Goal: Information Seeking & Learning: Learn about a topic

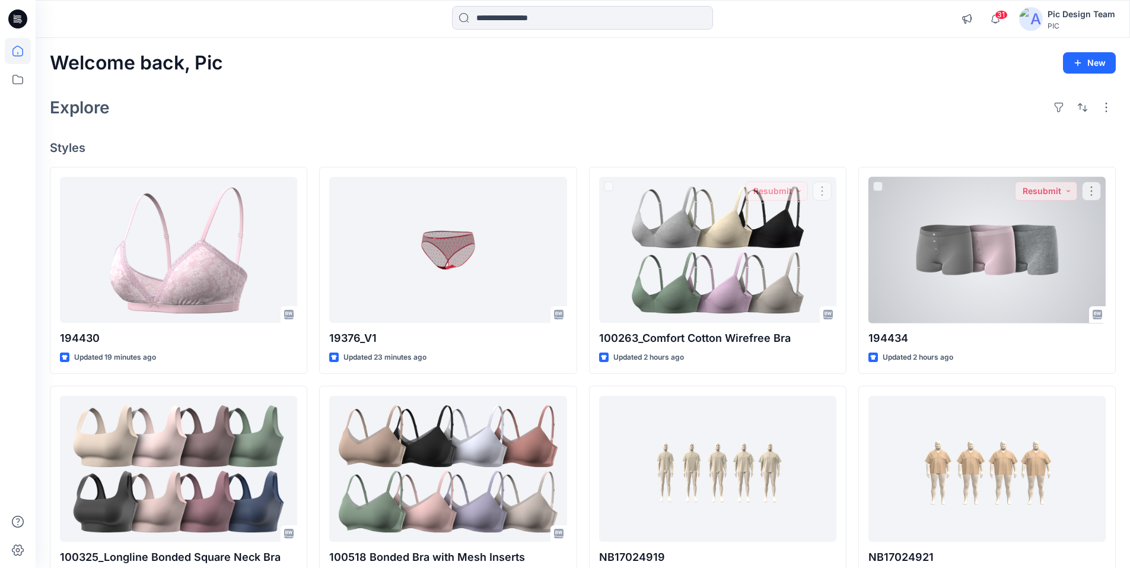
click at [932, 282] on div at bounding box center [987, 250] width 237 height 147
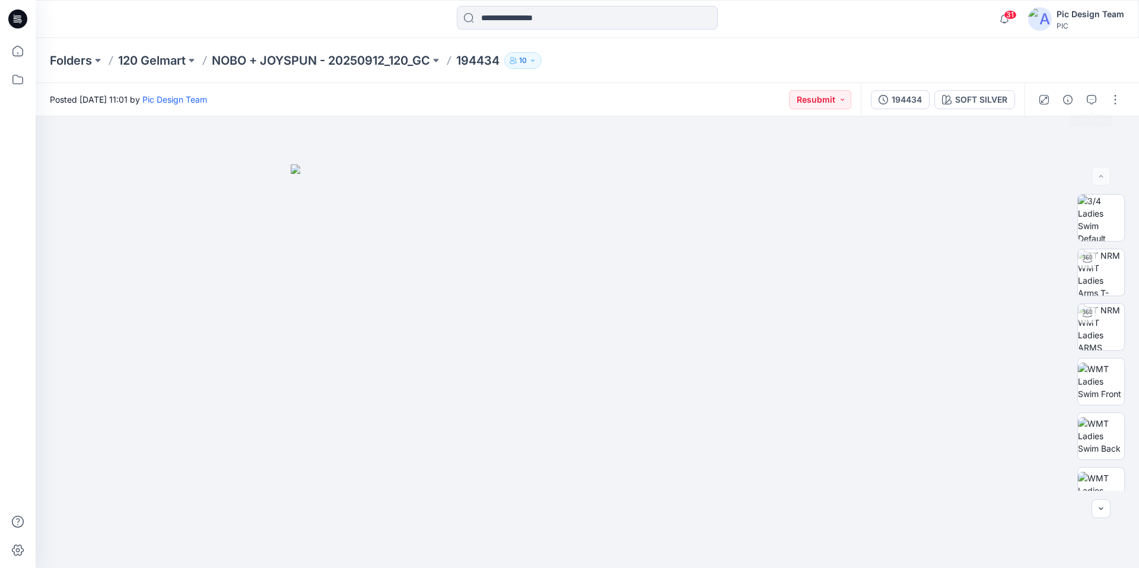
drag, startPoint x: 1098, startPoint y: 99, endPoint x: 1105, endPoint y: 150, distance: 51.0
click at [1098, 99] on button "button" at bounding box center [1091, 99] width 19 height 19
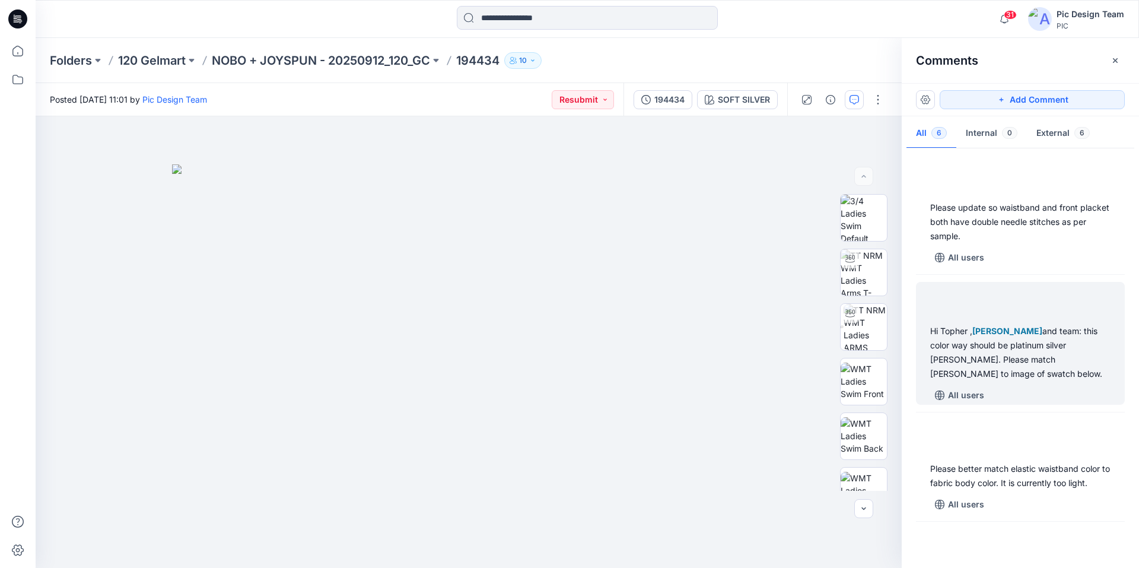
click at [993, 332] on span "[PERSON_NAME]" at bounding box center [1007, 331] width 70 height 10
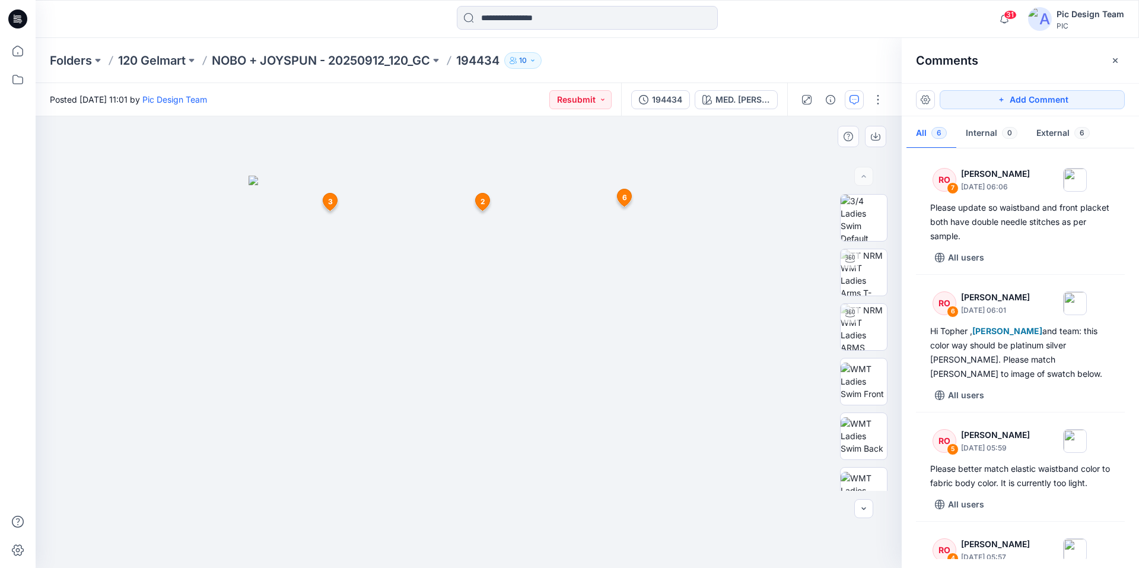
click at [681, 298] on img at bounding box center [469, 372] width 440 height 393
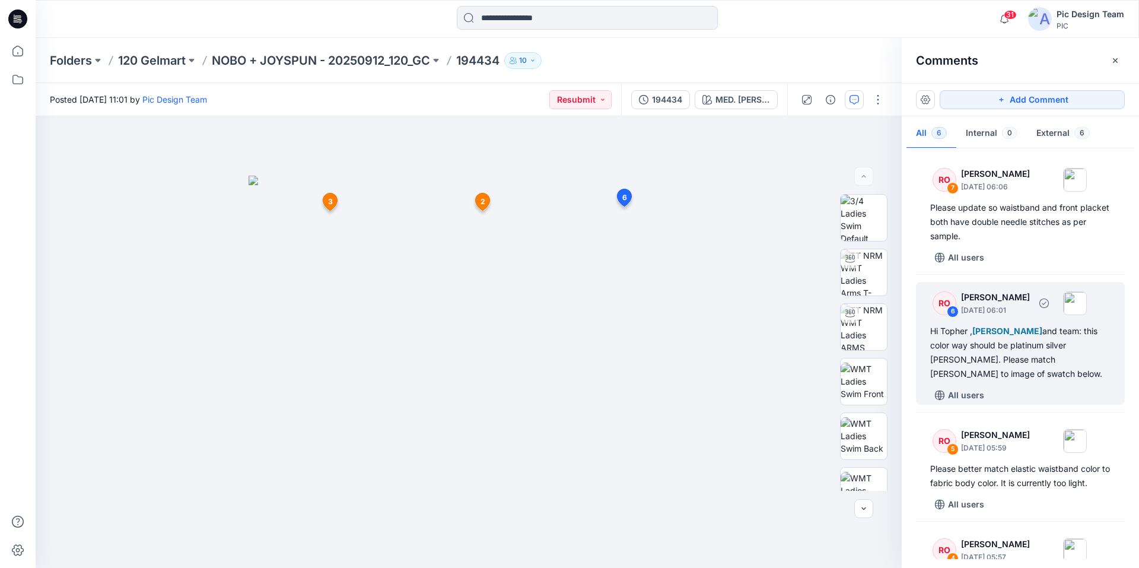
click at [968, 341] on div "Hi Topher , Poornima Perera and team: this color way should be platinum silver …" at bounding box center [1020, 352] width 180 height 57
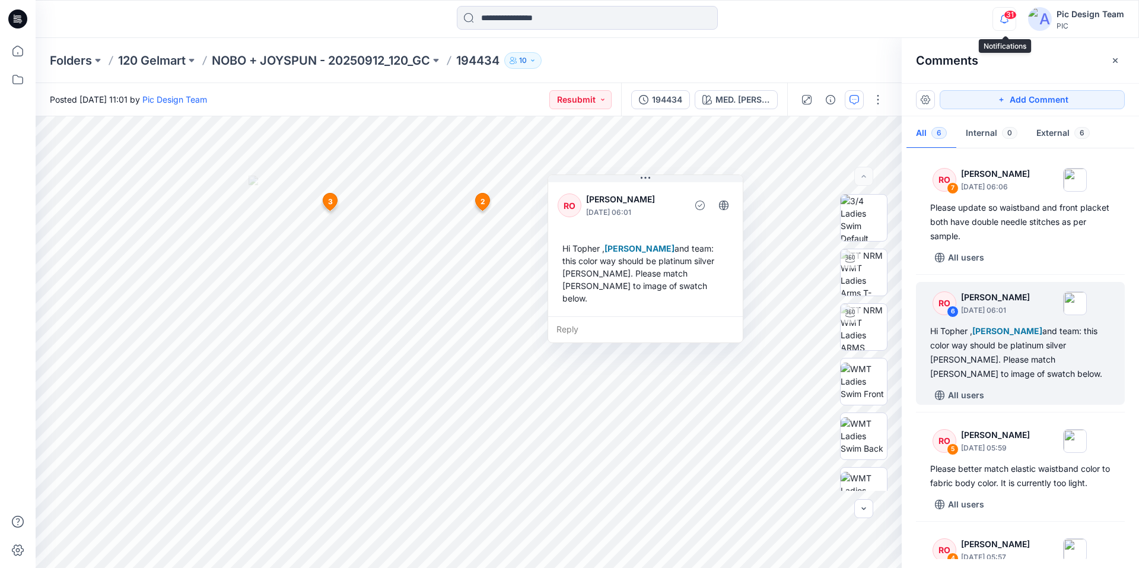
click at [1003, 22] on icon "button" at bounding box center [1004, 19] width 8 height 8
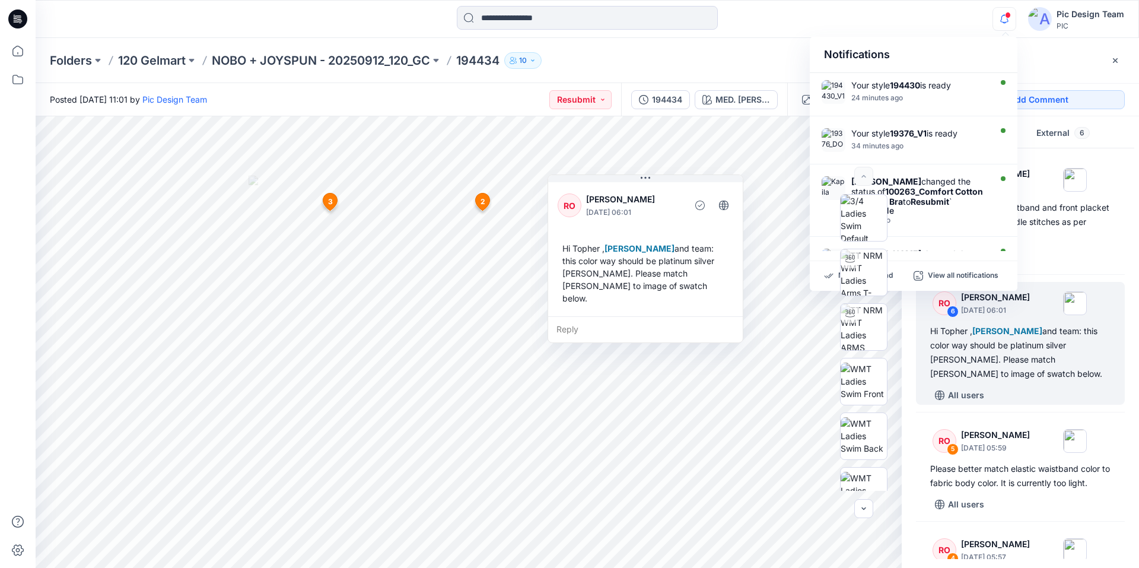
click at [1003, 22] on icon "button" at bounding box center [1004, 19] width 8 height 8
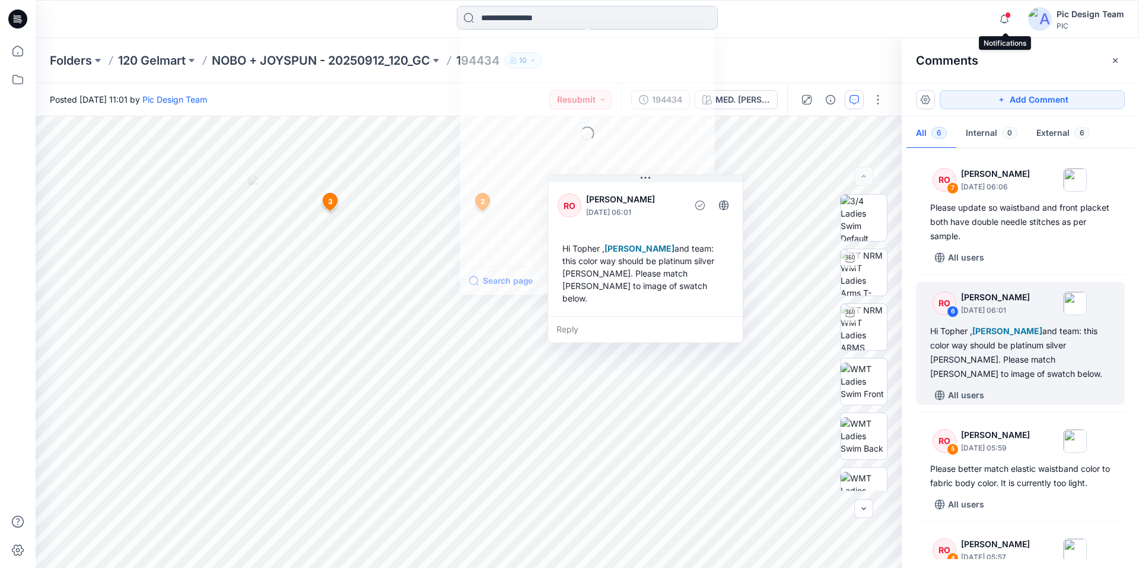
click at [592, 26] on input at bounding box center [587, 18] width 261 height 24
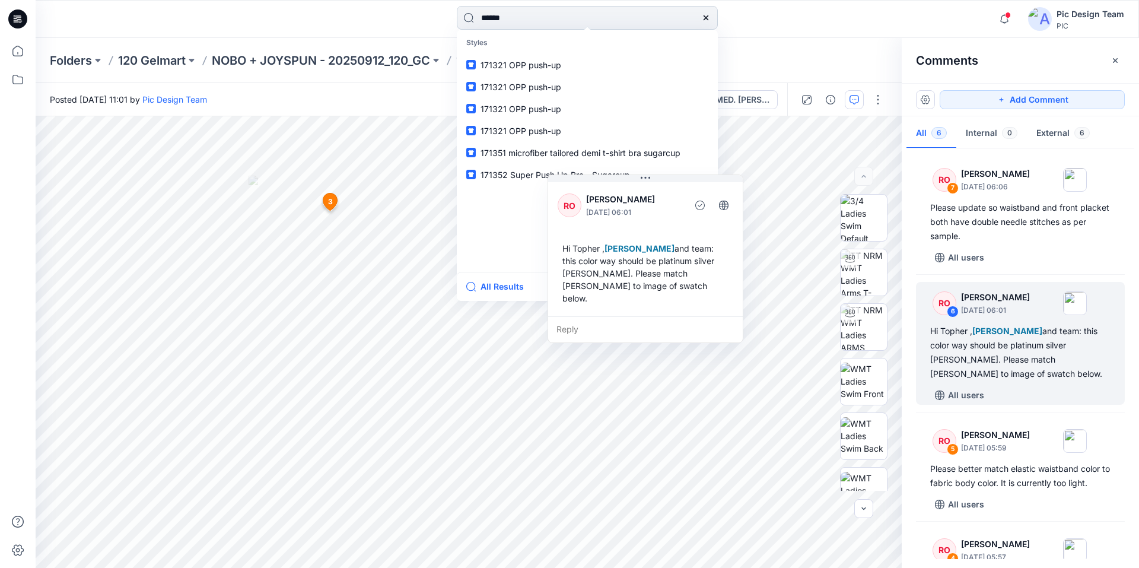
type input "******"
click at [611, 69] on link "171393 bow lace cheeky" at bounding box center [587, 65] width 256 height 22
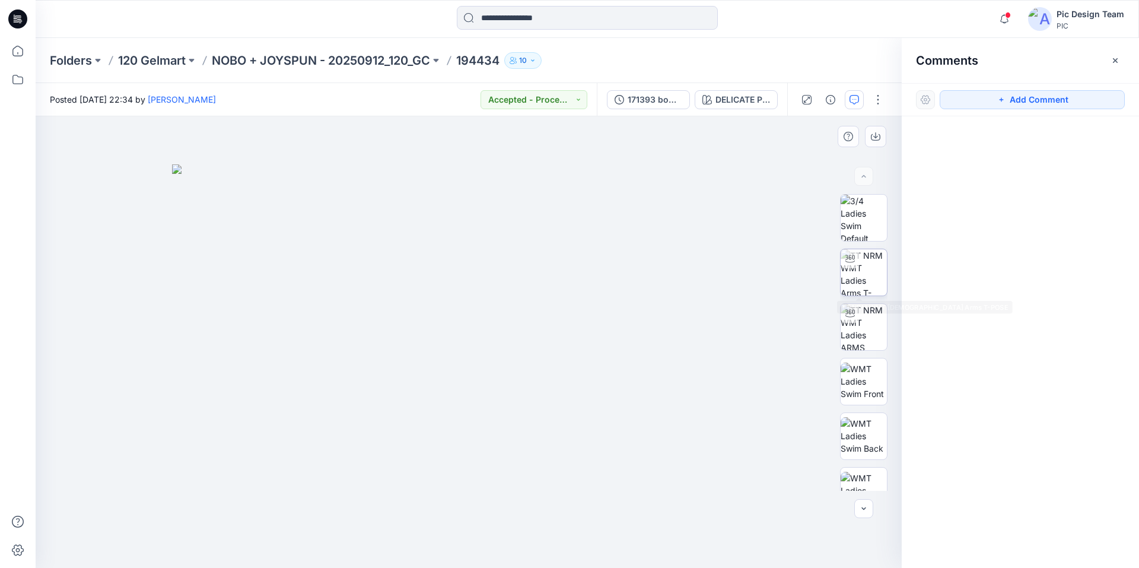
drag, startPoint x: 860, startPoint y: 281, endPoint x: 852, endPoint y: 281, distance: 8.3
click at [860, 281] on img at bounding box center [864, 272] width 46 height 46
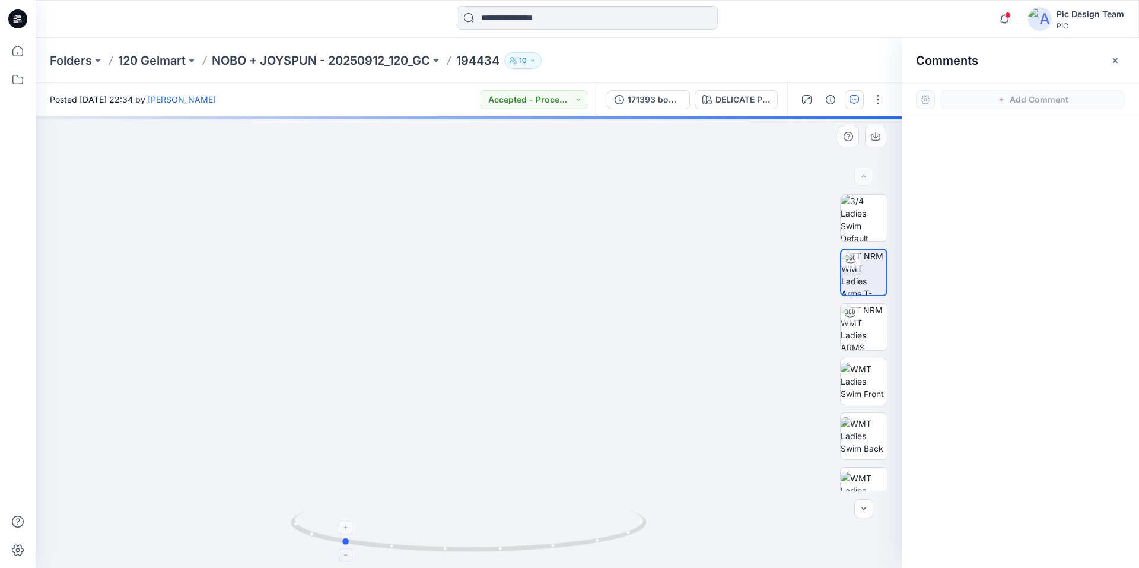
drag, startPoint x: 476, startPoint y: 555, endPoint x: 351, endPoint y: 532, distance: 127.2
click at [351, 532] on icon at bounding box center [470, 532] width 359 height 45
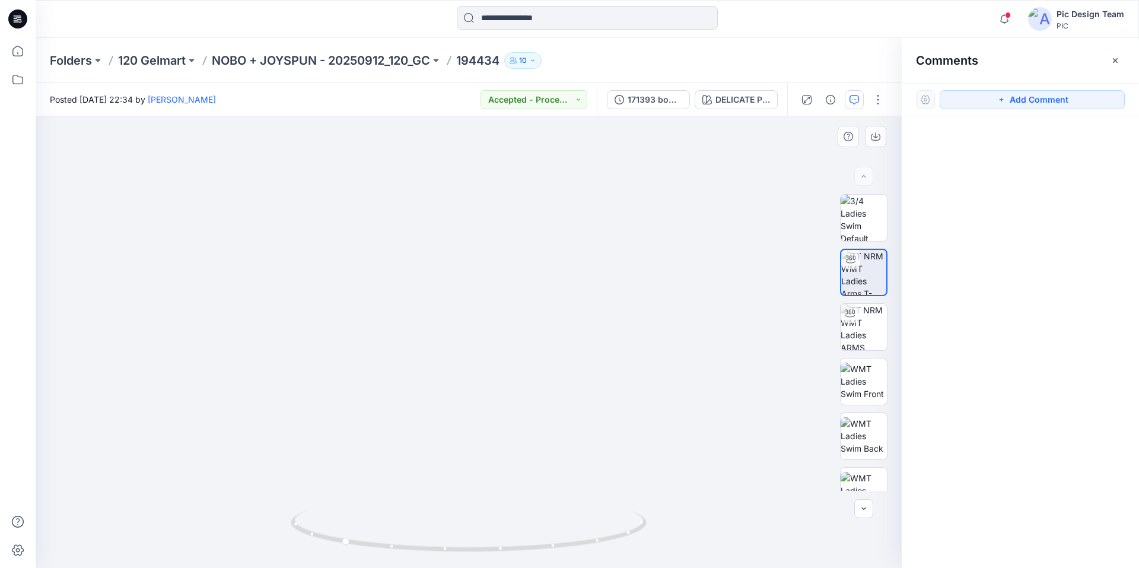
drag, startPoint x: 530, startPoint y: 386, endPoint x: 591, endPoint y: 172, distance: 222.6
click at [590, 170] on img at bounding box center [515, 68] width 1157 height 1002
drag, startPoint x: 668, startPoint y: 308, endPoint x: 595, endPoint y: 354, distance: 86.4
click at [619, 342] on img at bounding box center [517, 58] width 1157 height 1022
drag, startPoint x: 544, startPoint y: 551, endPoint x: 857, endPoint y: 407, distance: 344.1
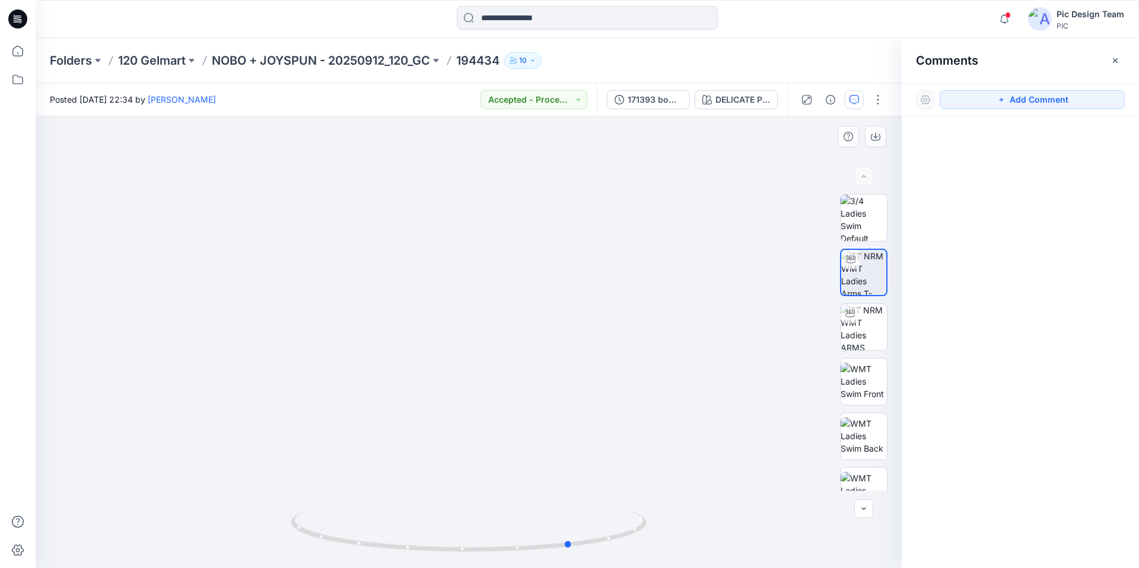
click at [775, 529] on div at bounding box center [469, 342] width 866 height 452
